Goal: Find specific page/section: Find specific page/section

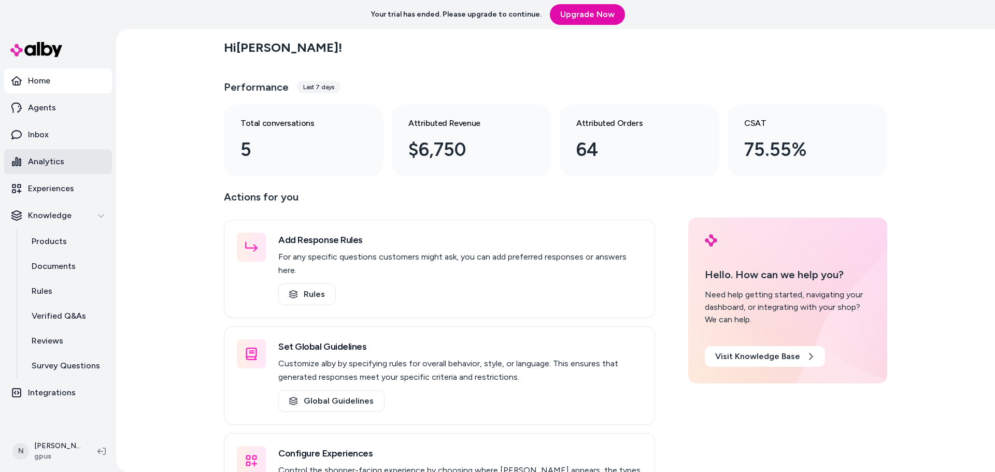
drag, startPoint x: 0, startPoint y: 0, endPoint x: 66, endPoint y: 160, distance: 173.3
click at [66, 160] on link "Analytics" at bounding box center [58, 161] width 108 height 25
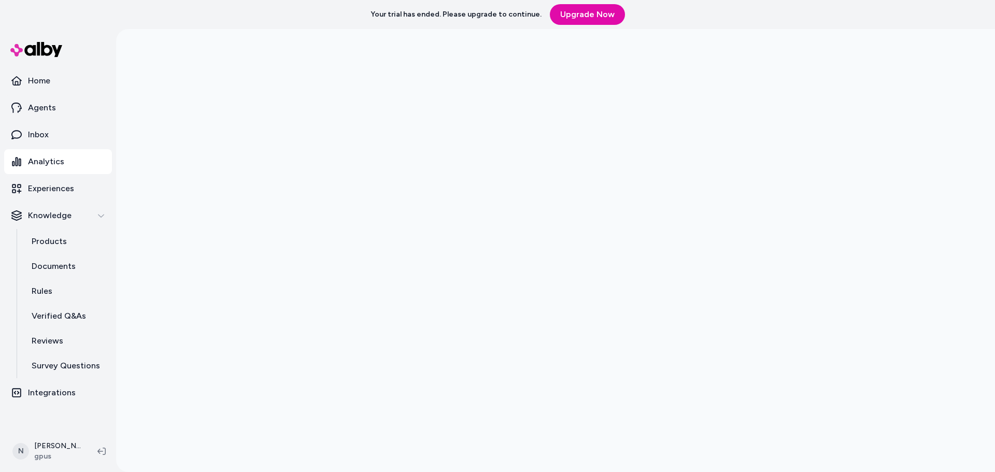
click at [167, 236] on div at bounding box center [555, 265] width 879 height 472
click at [216, 294] on div at bounding box center [555, 236] width 879 height 472
click at [197, 291] on div at bounding box center [555, 265] width 879 height 472
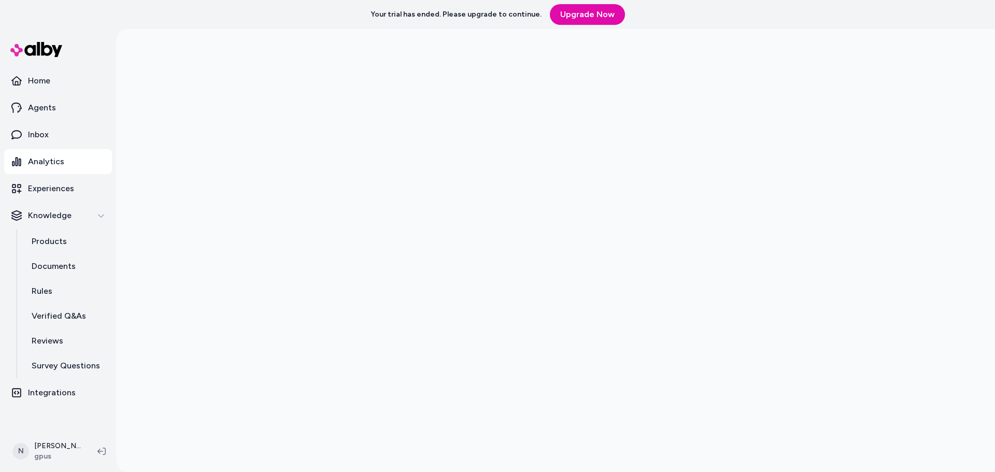
click at [189, 283] on div at bounding box center [555, 265] width 879 height 472
click at [199, 122] on div at bounding box center [555, 265] width 879 height 472
